Goal: Information Seeking & Learning: Learn about a topic

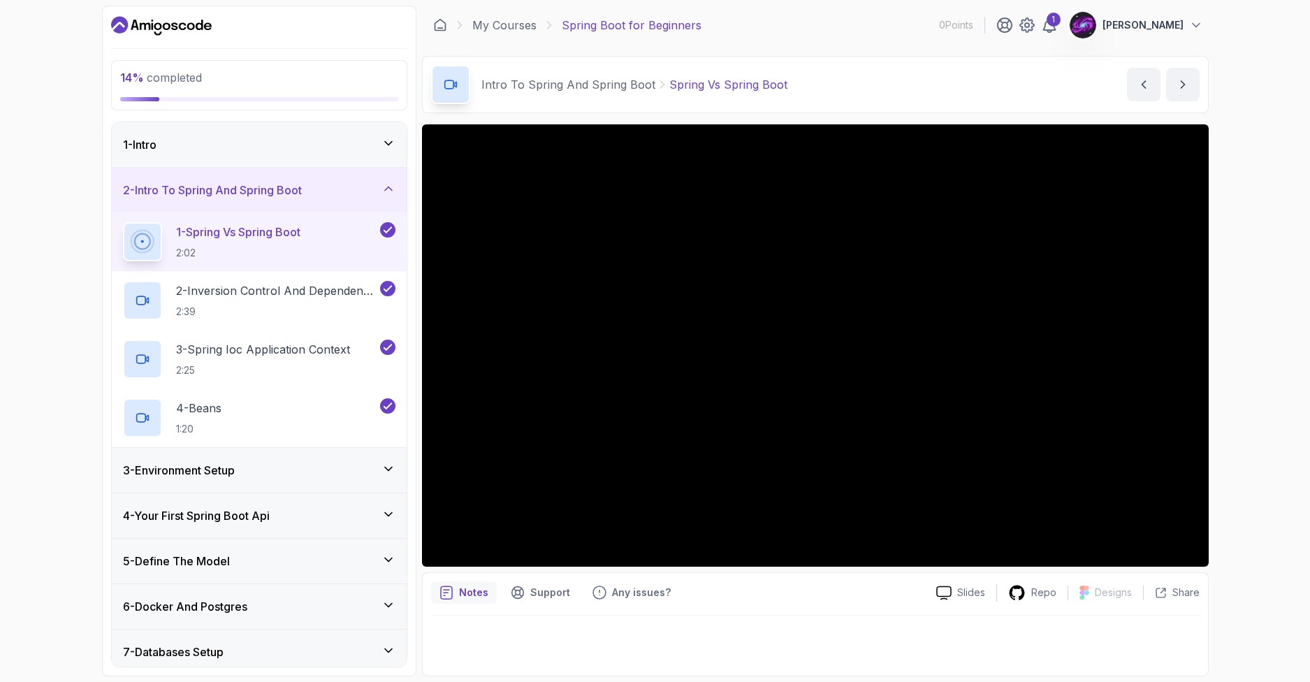
click at [258, 255] on p "2:02" at bounding box center [238, 253] width 124 height 14
click at [70, 195] on div "14 % completed 1 - Intro 2 - Intro To Spring And Spring Boot 1 - Spring Vs Spri…" at bounding box center [655, 341] width 1310 height 682
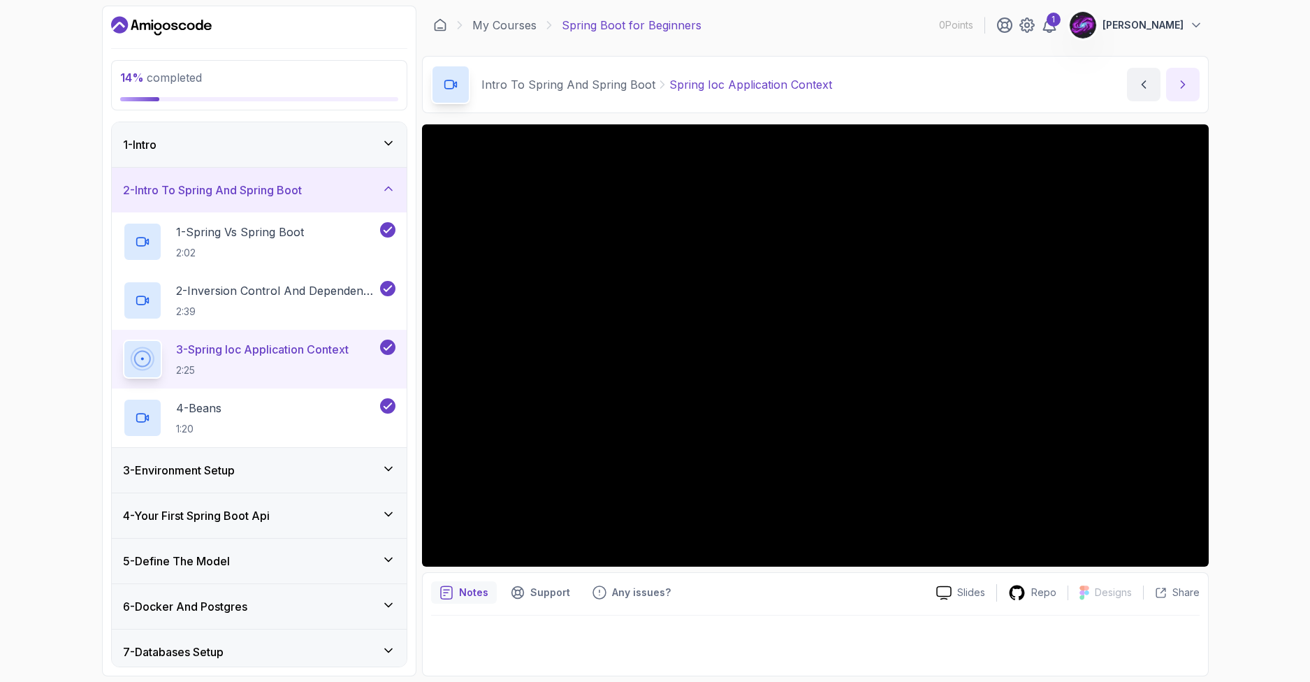
click at [1186, 83] on icon "next content" at bounding box center [1183, 85] width 14 height 14
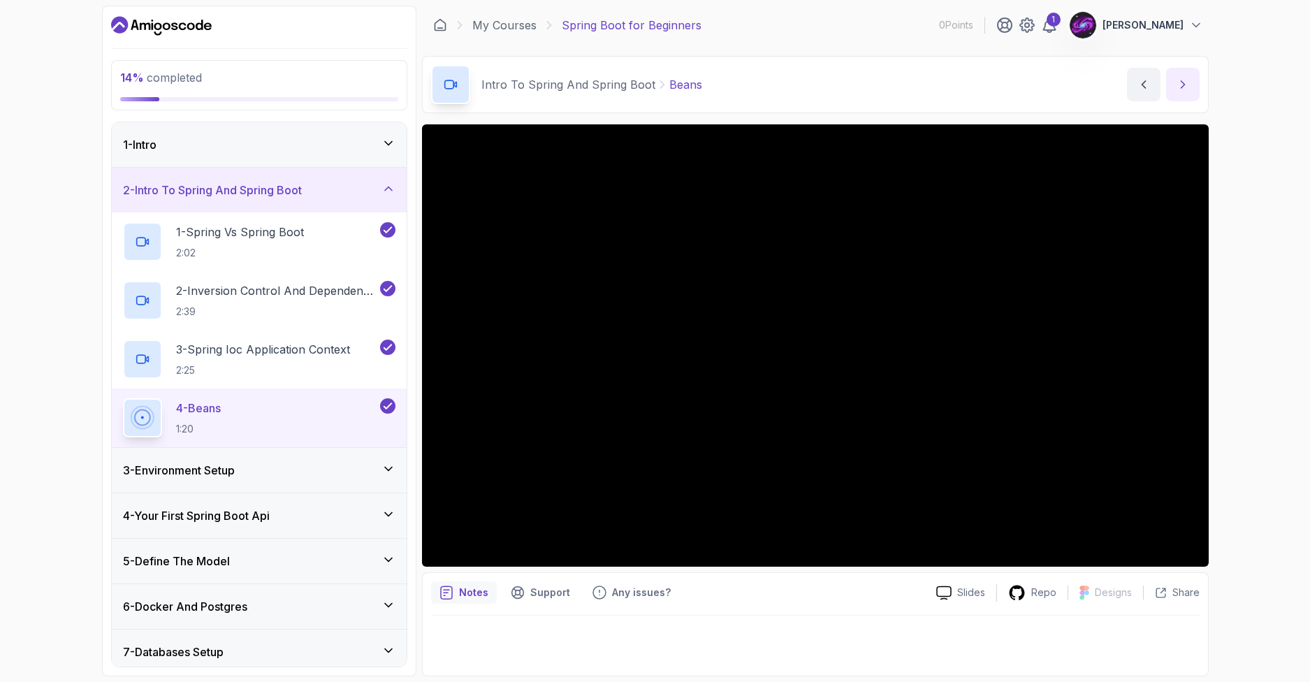
click at [1181, 85] on icon "next content" at bounding box center [1183, 85] width 14 height 14
